Goal: Task Accomplishment & Management: Use online tool/utility

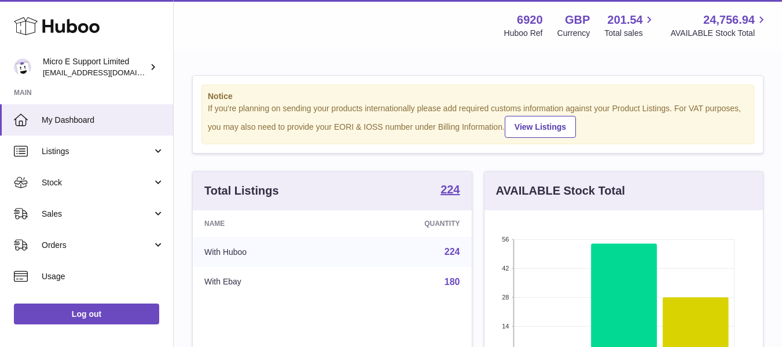
scroll to position [181, 278]
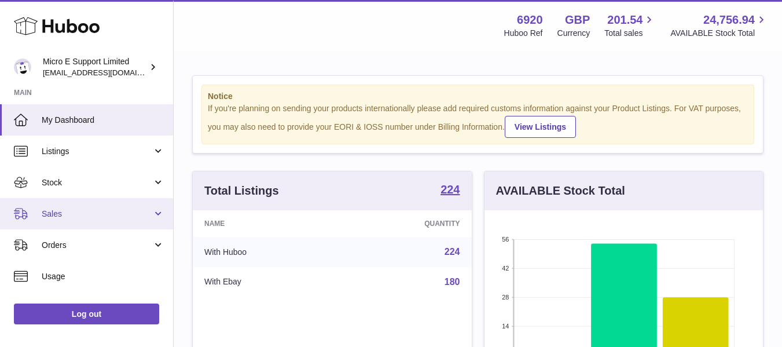
click at [105, 218] on span "Sales" at bounding box center [97, 213] width 111 height 11
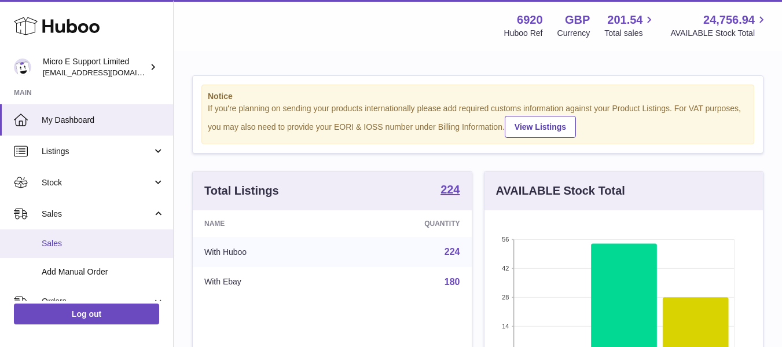
click at [74, 249] on link "Sales" at bounding box center [86, 243] width 173 height 28
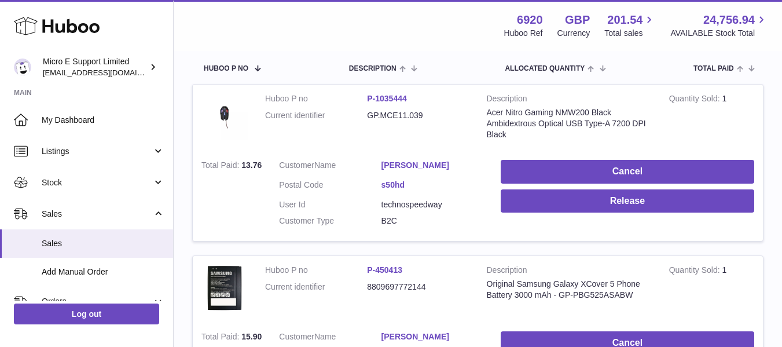
scroll to position [189, 0]
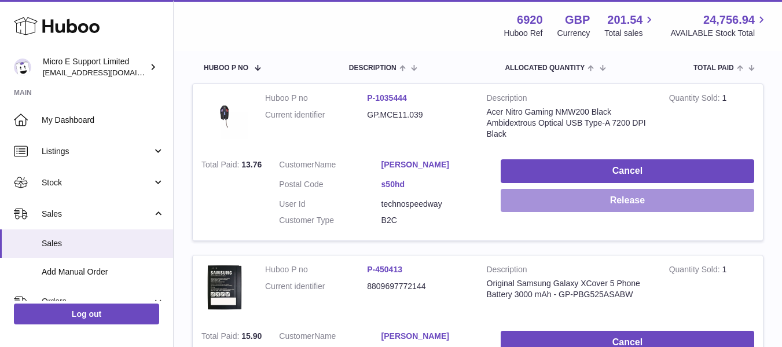
click at [639, 210] on button "Release" at bounding box center [628, 201] width 254 height 24
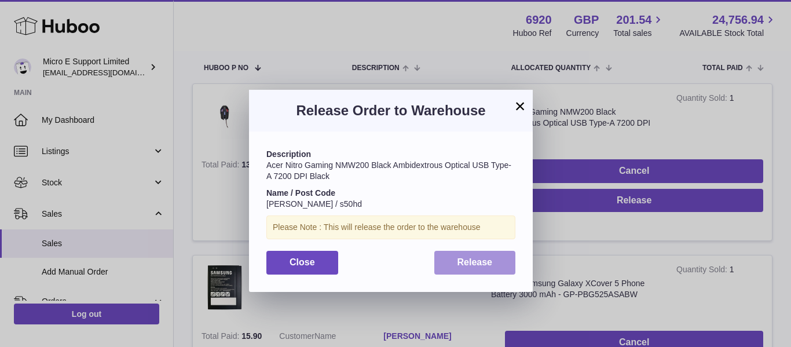
click at [487, 256] on button "Release" at bounding box center [475, 263] width 82 height 24
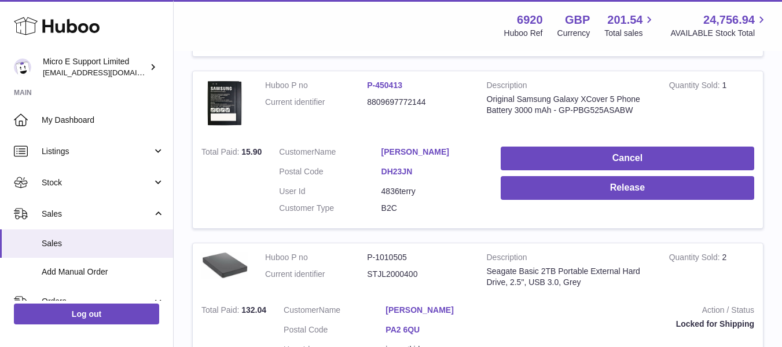
scroll to position [374, 0]
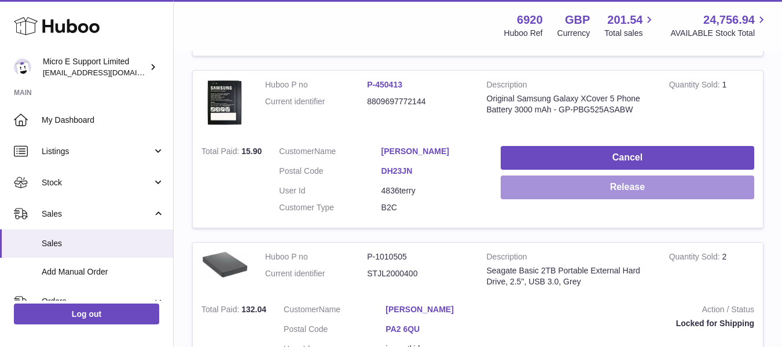
click at [652, 186] on button "Release" at bounding box center [628, 187] width 254 height 24
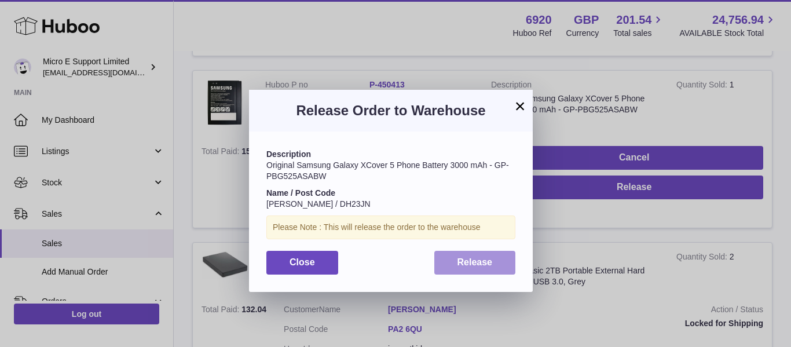
click at [482, 259] on span "Release" at bounding box center [474, 262] width 35 height 10
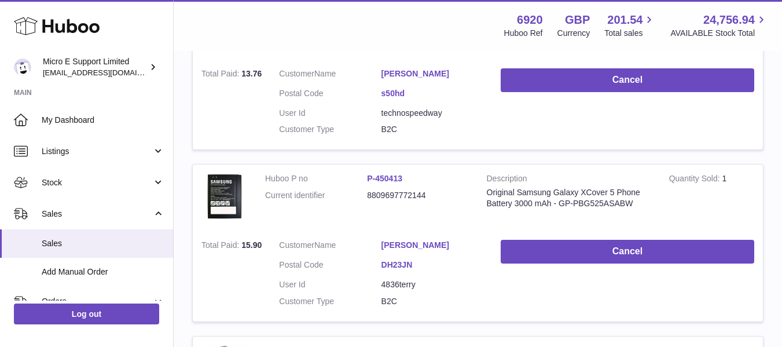
scroll to position [0, 0]
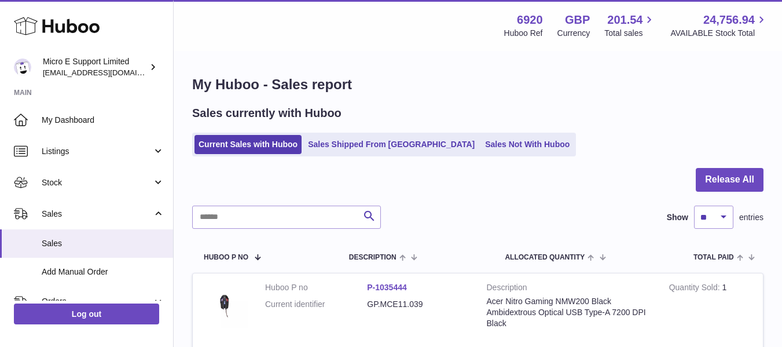
click at [609, 139] on div "Current Sales with Huboo Sales Shipped From Huboo Sales Not With Huboo" at bounding box center [477, 145] width 571 height 24
click at [585, 150] on div "Current Sales with Huboo Sales Shipped From Huboo Sales Not With Huboo" at bounding box center [477, 145] width 571 height 24
